Goal: Navigation & Orientation: Find specific page/section

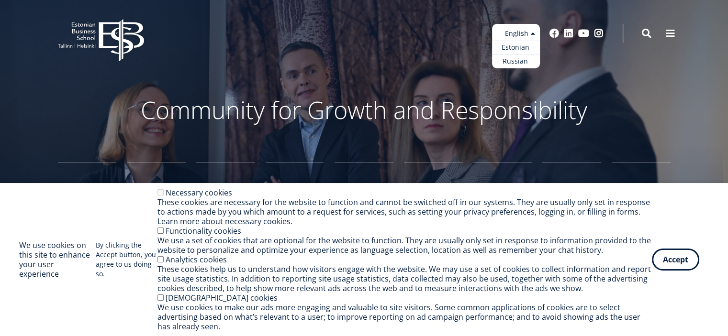
click at [533, 32] on ul "Estonian English Russian" at bounding box center [516, 46] width 48 height 45
click at [518, 64] on link "Russian" at bounding box center [516, 62] width 48 height 14
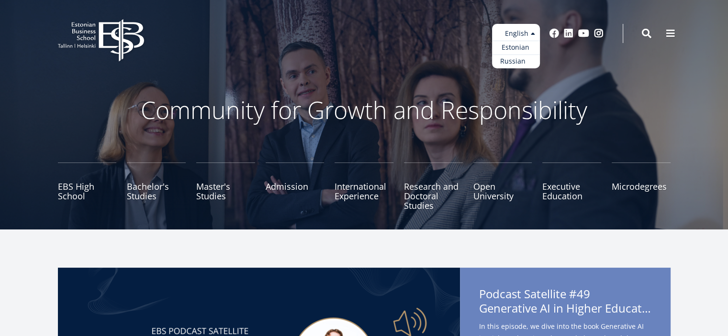
click at [516, 64] on link "Russian" at bounding box center [516, 62] width 48 height 14
click at [513, 46] on link "Estonian" at bounding box center [516, 48] width 48 height 14
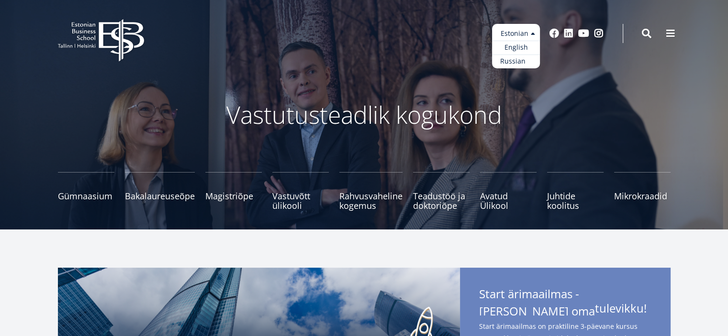
click at [510, 58] on link "Russian" at bounding box center [516, 62] width 48 height 14
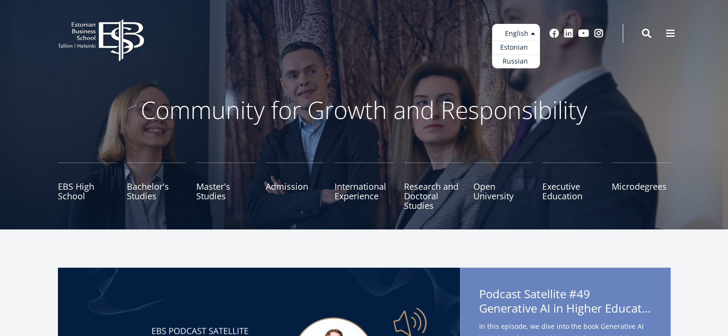
click at [513, 47] on link "Estonian" at bounding box center [516, 48] width 48 height 14
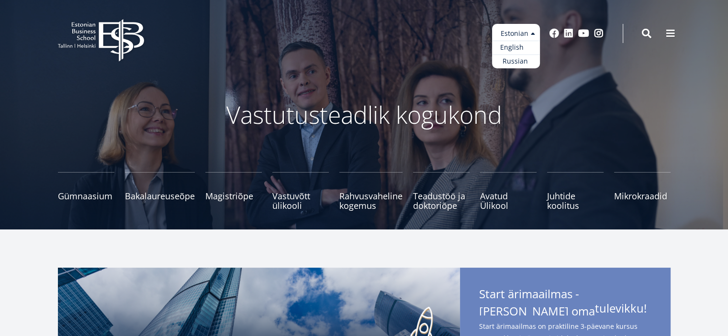
click at [513, 45] on link "English" at bounding box center [516, 48] width 48 height 14
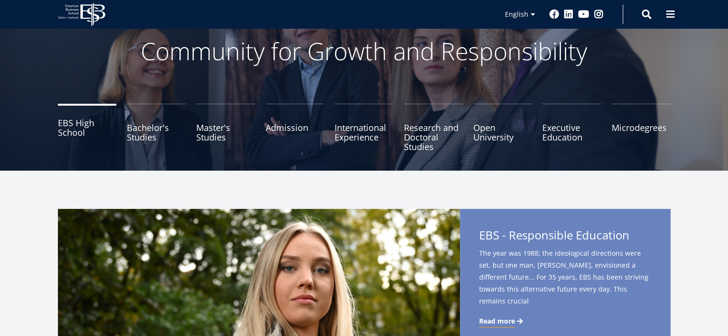
scroll to position [46, 0]
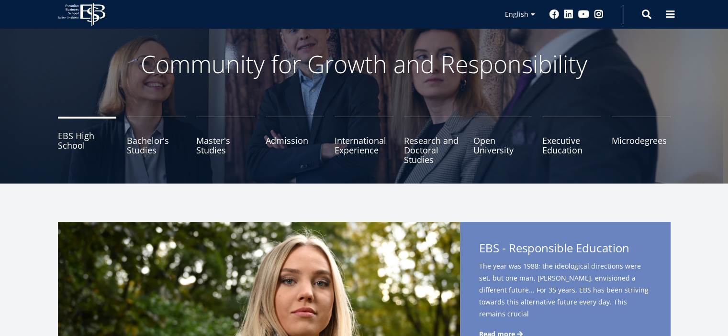
click at [96, 145] on link "EBS High School" at bounding box center [87, 141] width 59 height 48
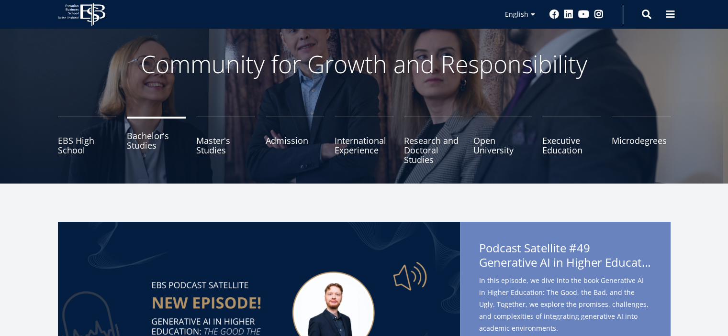
click at [162, 150] on link "Bachelor's Studies" at bounding box center [156, 141] width 59 height 48
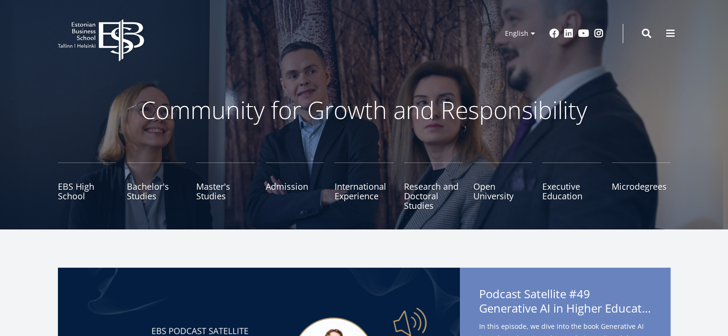
click at [664, 34] on button at bounding box center [670, 33] width 19 height 19
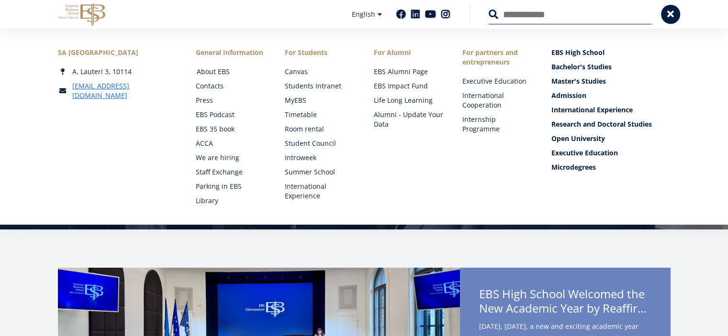
click at [223, 72] on link "About EBS" at bounding box center [232, 72] width 70 height 10
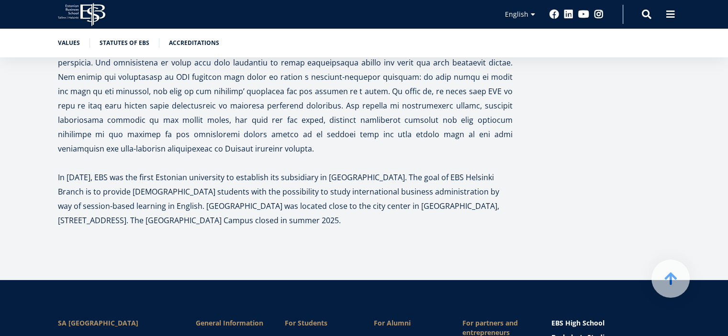
scroll to position [3062, 0]
